Goal: Obtain resource: Download file/media

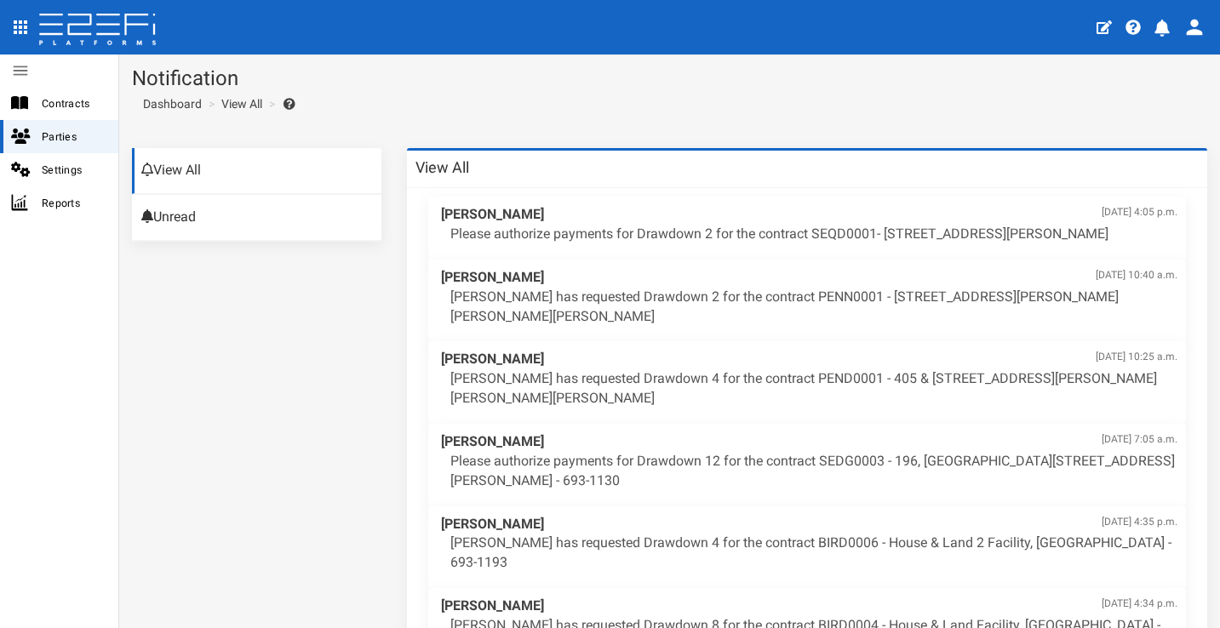
scroll to position [69, 0]
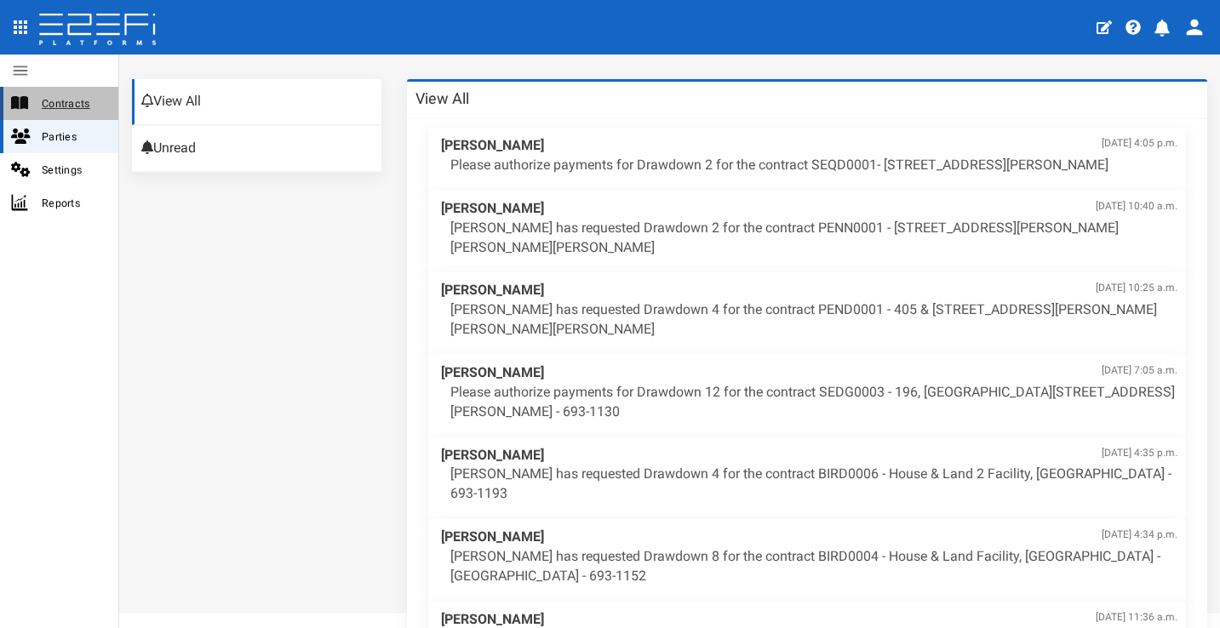
click at [60, 100] on span "Contracts" at bounding box center [73, 104] width 63 height 20
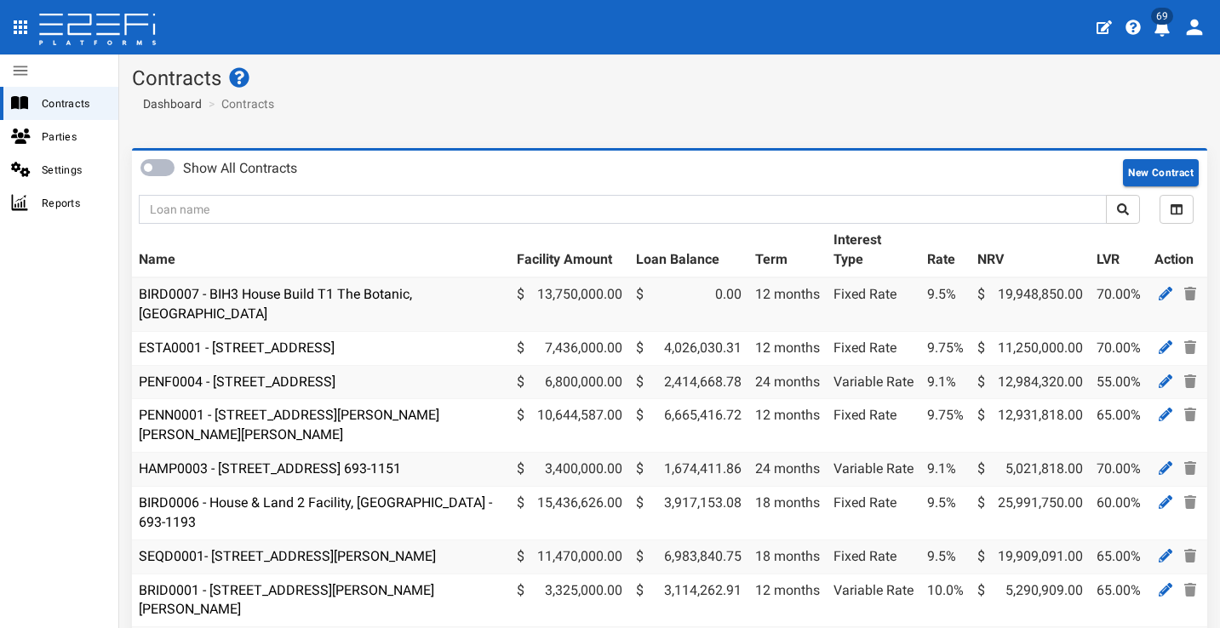
click at [1162, 31] on icon "profile" at bounding box center [1161, 28] width 15 height 17
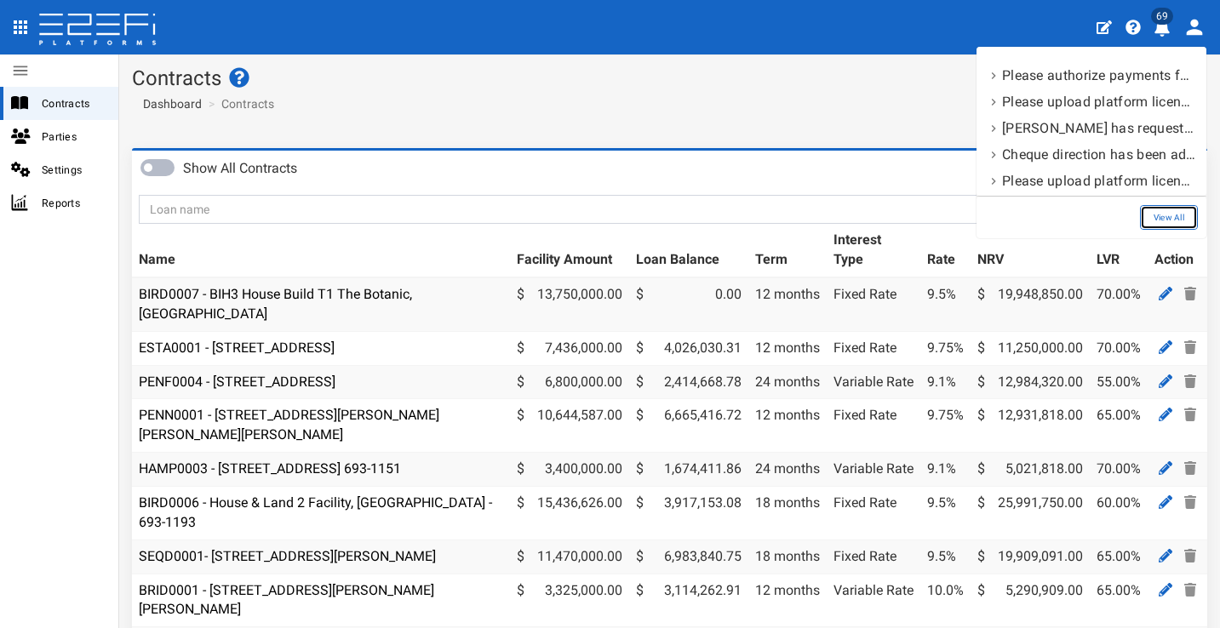
click at [1168, 211] on link "View All" at bounding box center [1169, 217] width 58 height 25
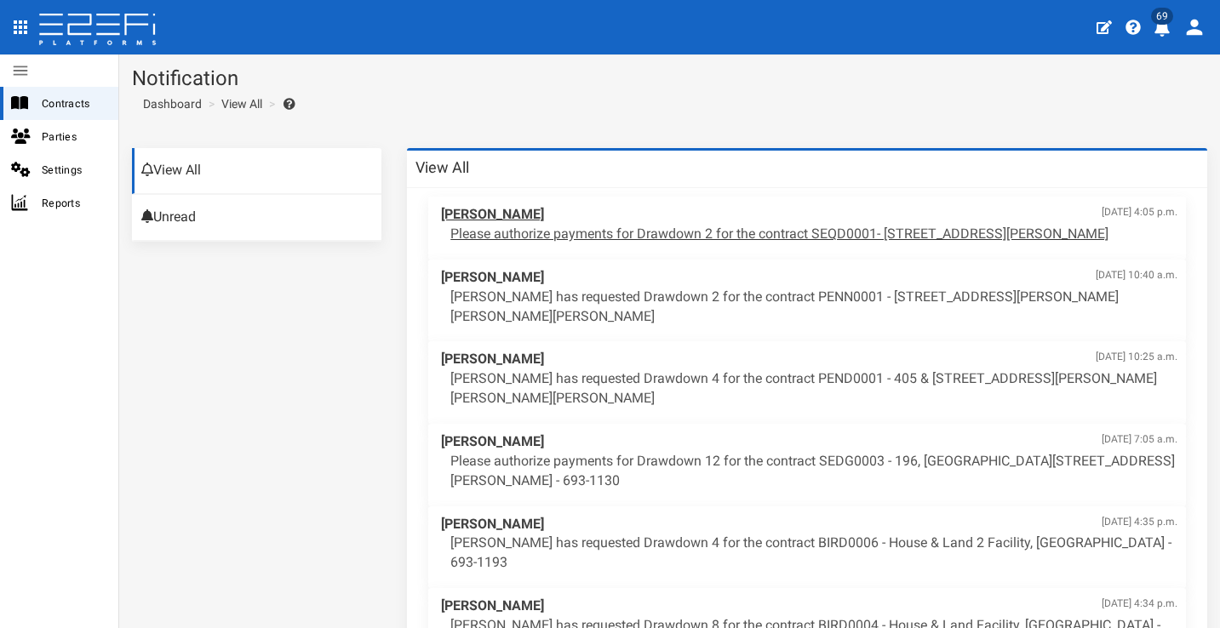
click at [744, 227] on p "Please authorize payments for Drawdown 2 for the contract SEQD0001- 77 Gaskell …" at bounding box center [813, 235] width 727 height 20
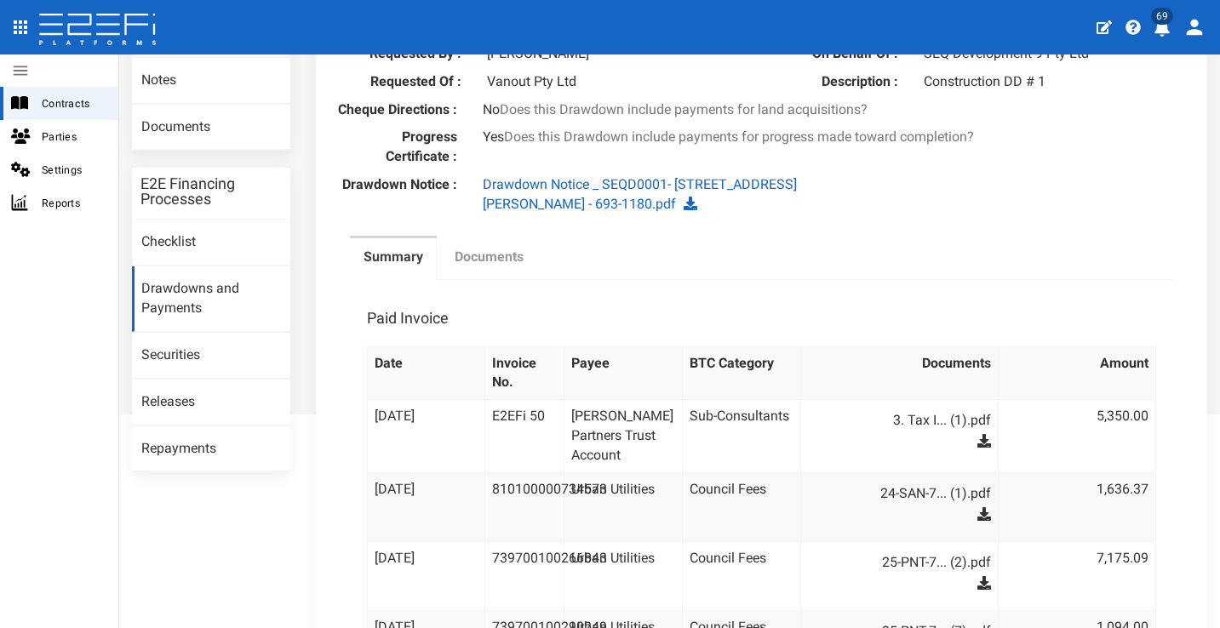
click at [486, 257] on link "Documents" at bounding box center [489, 259] width 96 height 43
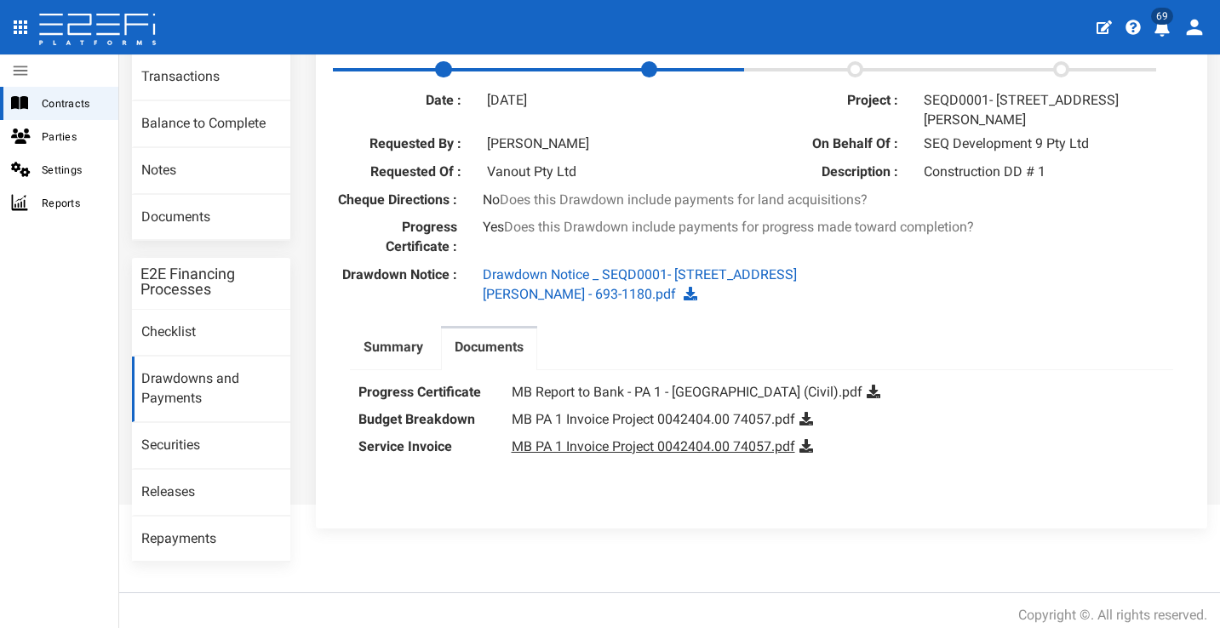
click at [649, 455] on link "MB PA 1 Invoice Project 0042404.00 74057.pdf" at bounding box center [653, 446] width 283 height 16
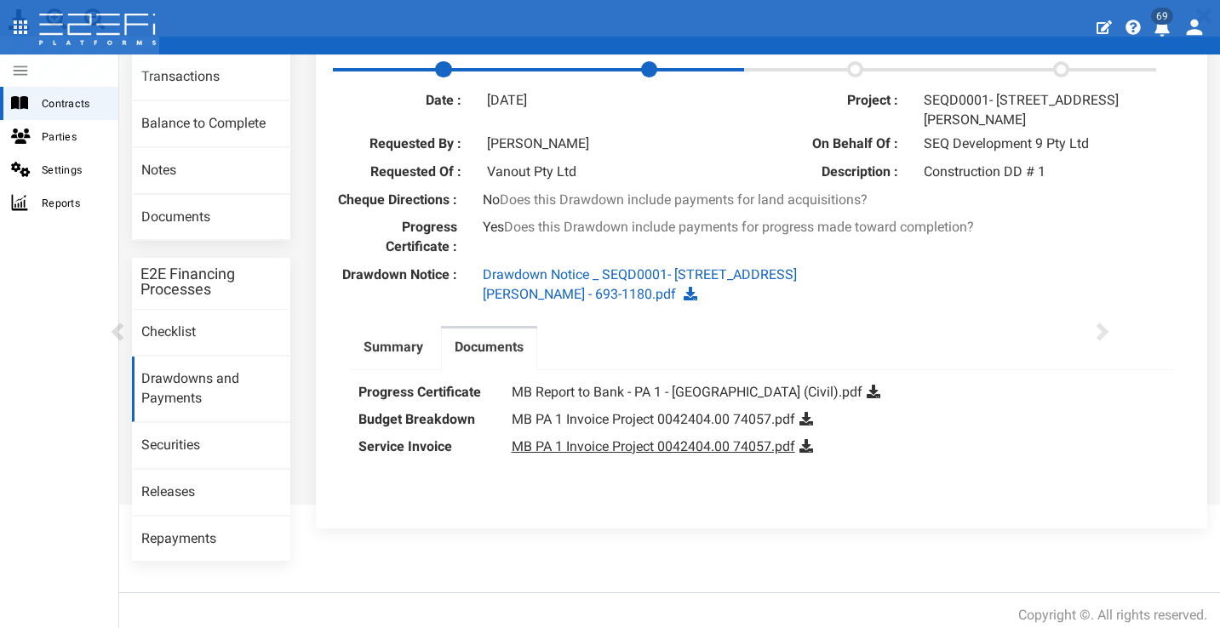
scroll to position [0, 0]
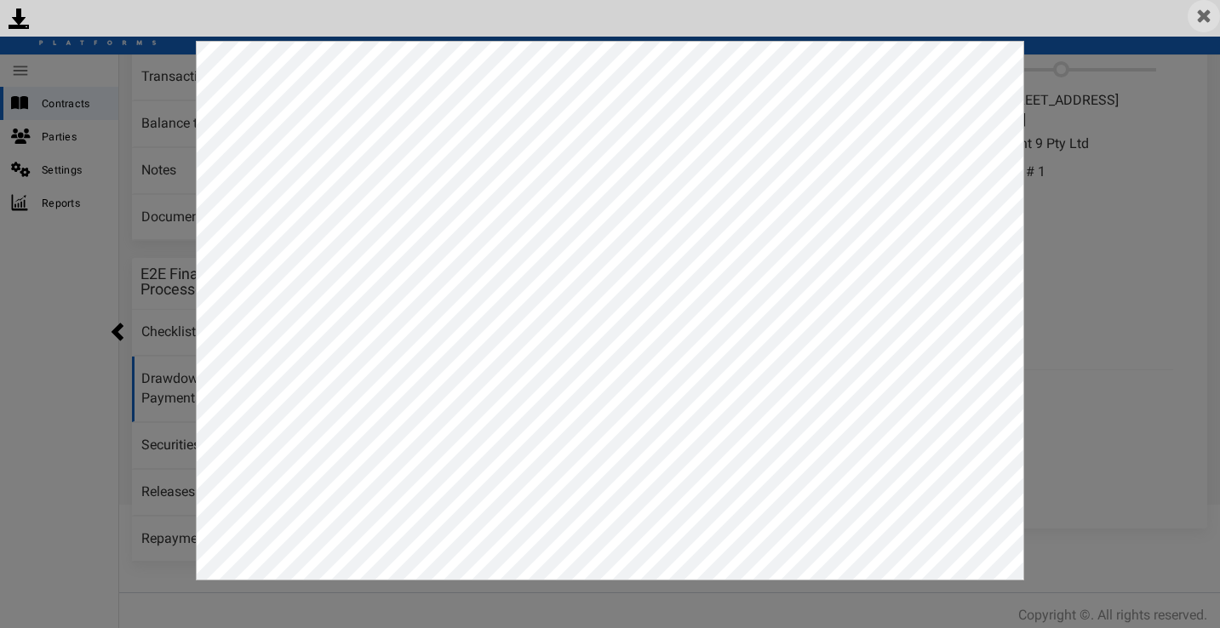
click at [1204, 15] on img at bounding box center [1203, 16] width 32 height 32
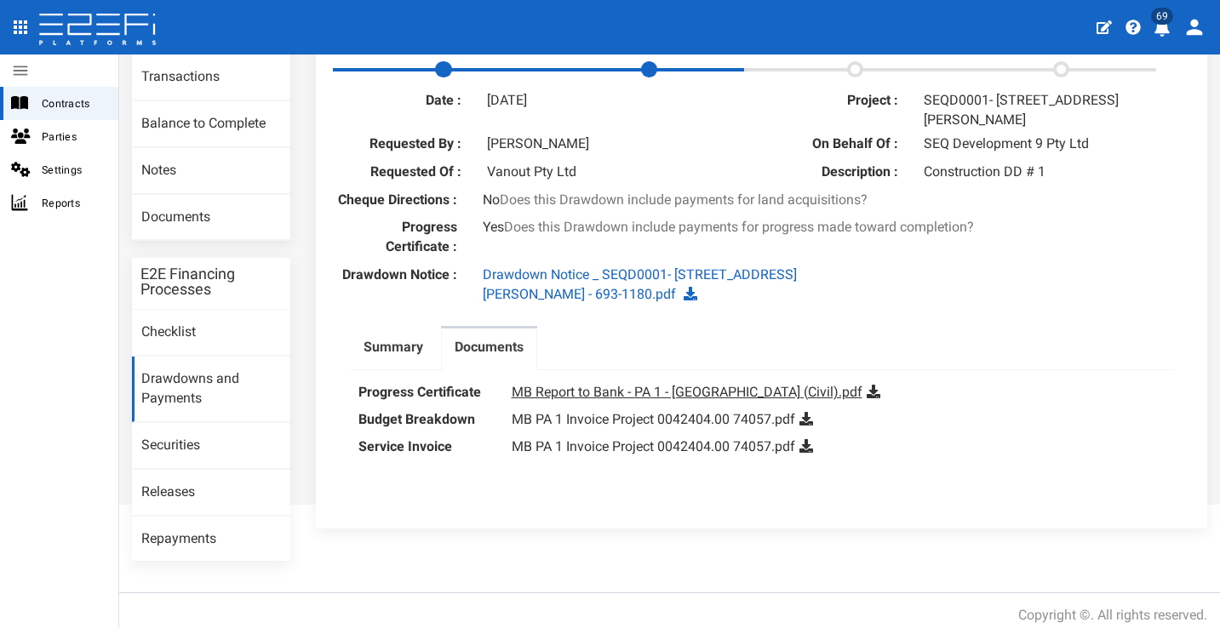
click at [661, 397] on link "MB Report to Bank - PA 1 - Eight Mile Plains (Civil).pdf" at bounding box center [687, 392] width 351 height 16
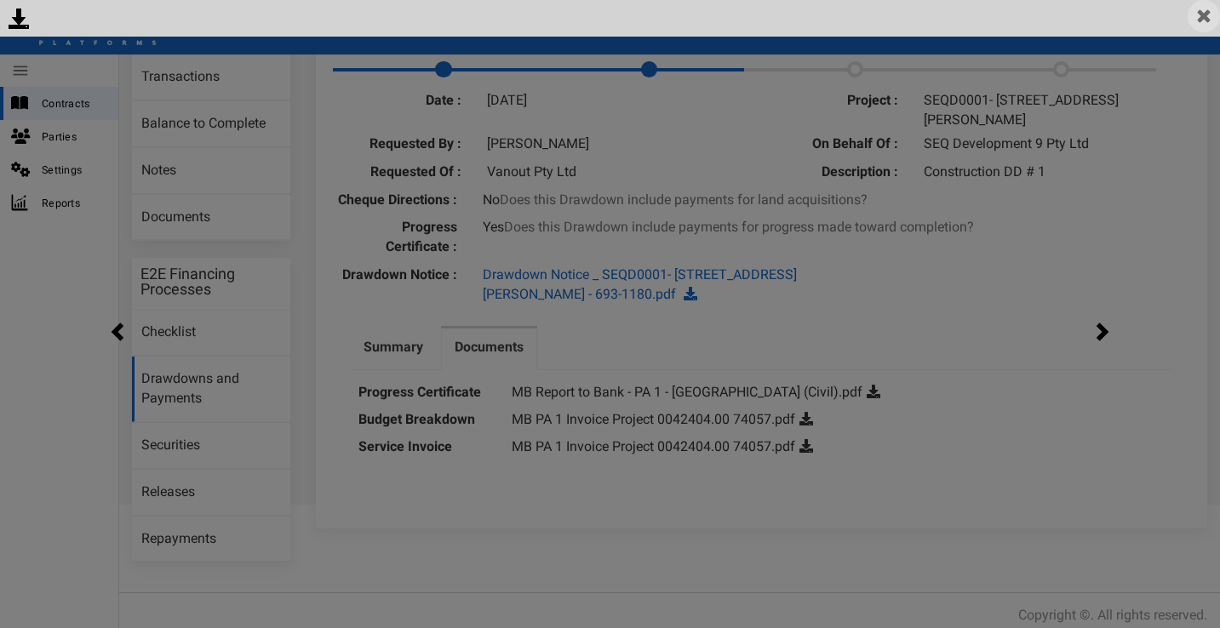
click at [1215, 16] on img at bounding box center [1203, 16] width 32 height 32
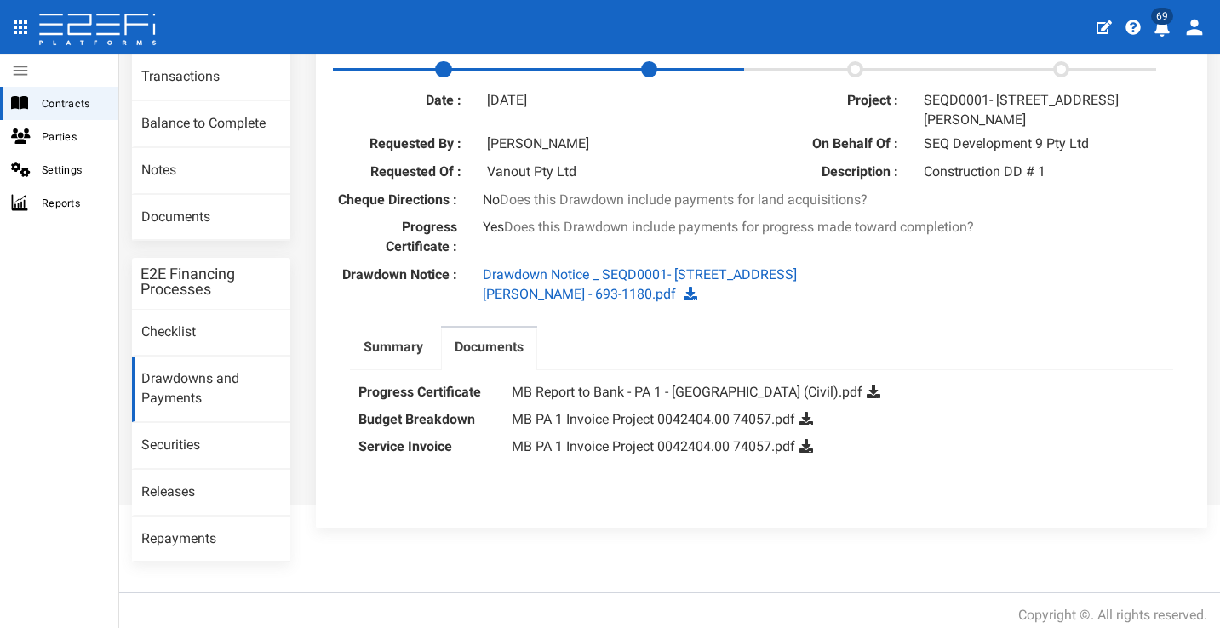
click at [866, 398] on icon at bounding box center [873, 392] width 14 height 14
